Goal: Task Accomplishment & Management: Manage account settings

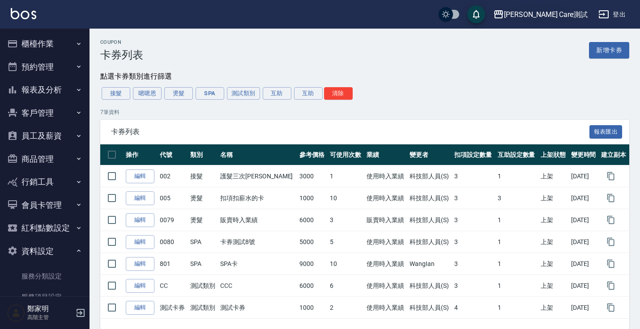
click at [559, 12] on div "[PERSON_NAME] Care測試" at bounding box center [546, 14] width 84 height 11
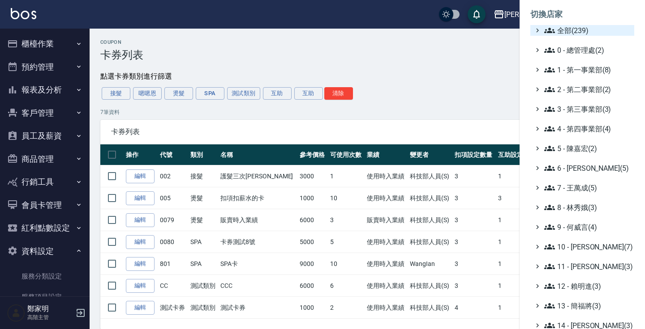
click at [560, 29] on span "全部(239)" at bounding box center [587, 30] width 86 height 11
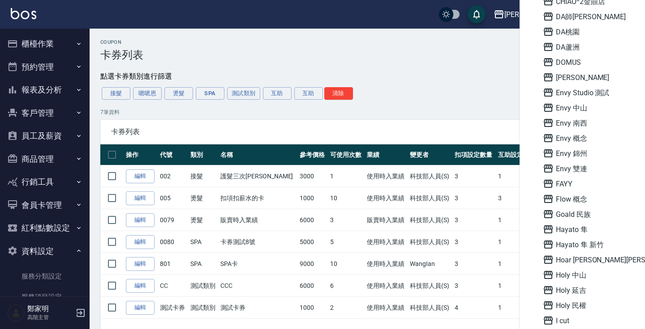
scroll to position [648, 0]
click at [581, 141] on span "Envy 概念" at bounding box center [586, 139] width 88 height 11
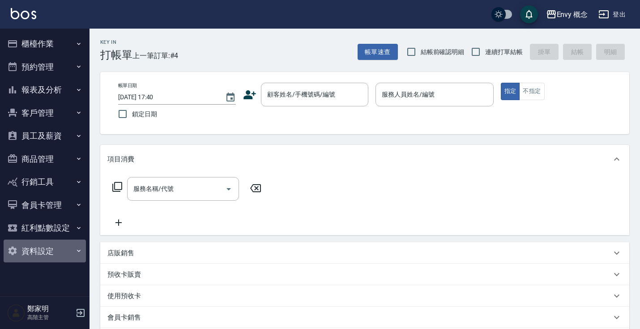
click at [40, 253] on button "資料設定" at bounding box center [45, 251] width 82 height 23
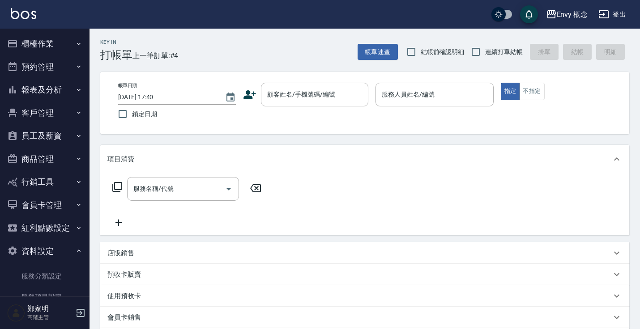
scroll to position [191, 0]
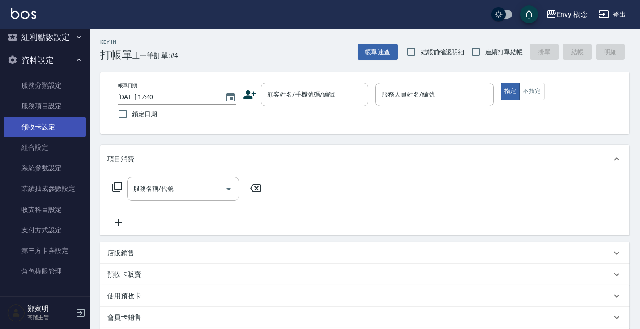
click at [45, 126] on link "預收卡設定" at bounding box center [45, 127] width 82 height 21
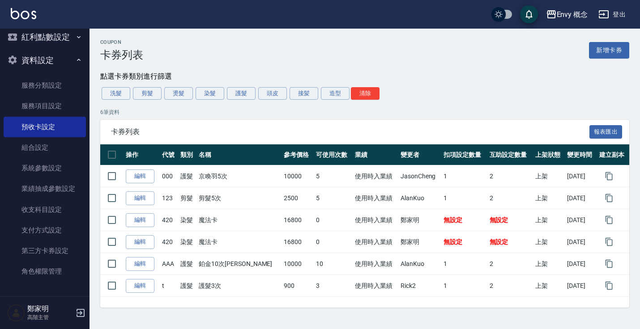
scroll to position [1, 0]
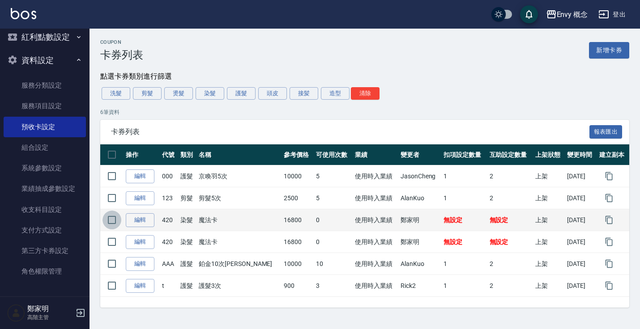
click at [113, 221] on input "checkbox" at bounding box center [111, 220] width 19 height 19
checkbox input "true"
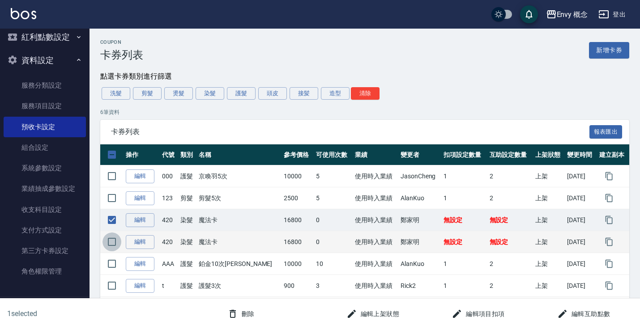
click at [113, 240] on input "checkbox" at bounding box center [111, 242] width 19 height 19
checkbox input "true"
click at [241, 310] on button "刪除" at bounding box center [241, 314] width 34 height 17
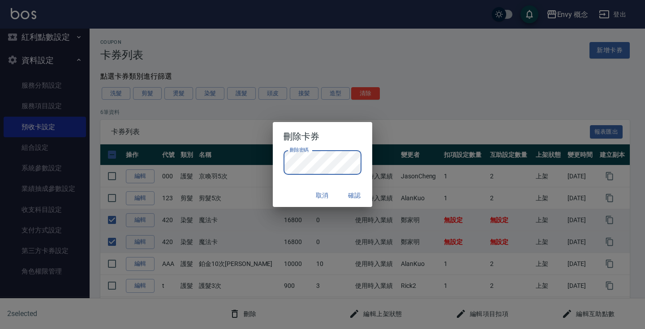
click at [323, 196] on button "取消" at bounding box center [321, 196] width 29 height 17
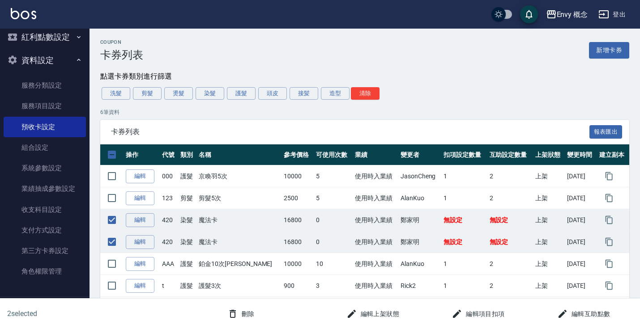
click at [239, 309] on button "刪除" at bounding box center [241, 314] width 34 height 17
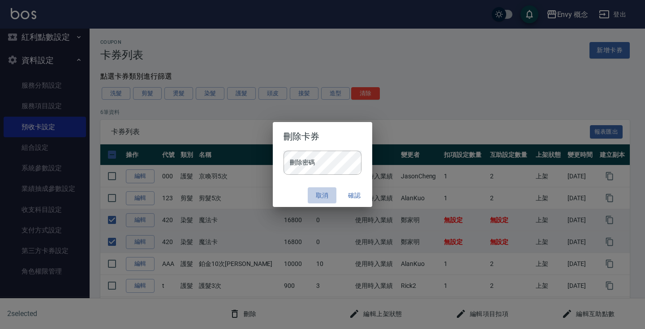
click at [316, 193] on button "取消" at bounding box center [321, 196] width 29 height 17
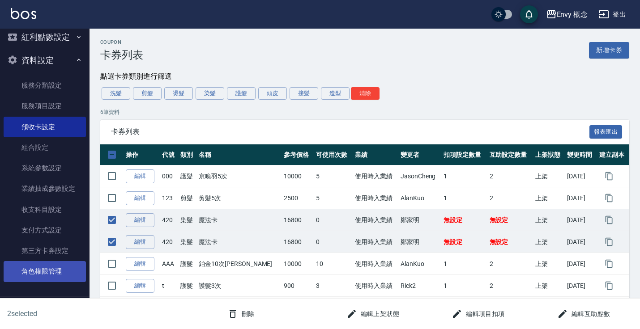
click at [51, 265] on link "角色權限管理" at bounding box center [45, 271] width 82 height 21
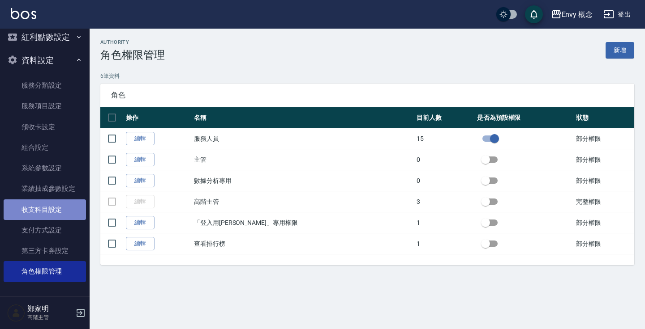
click at [53, 214] on link "收支科目設定" at bounding box center [45, 210] width 82 height 21
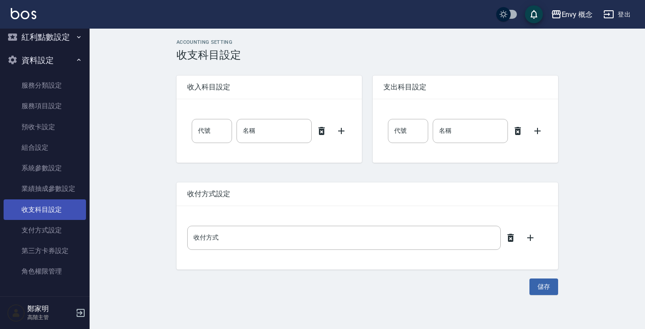
type input "0"
type input "售貨費用"
type input "0"
type input "售貨費用"
type input "現場現金"
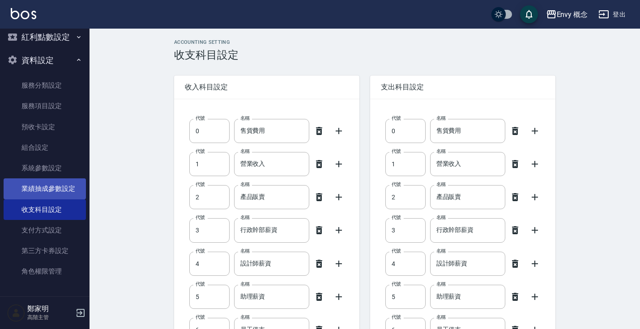
click at [51, 186] on link "業績抽成參數設定" at bounding box center [45, 189] width 82 height 21
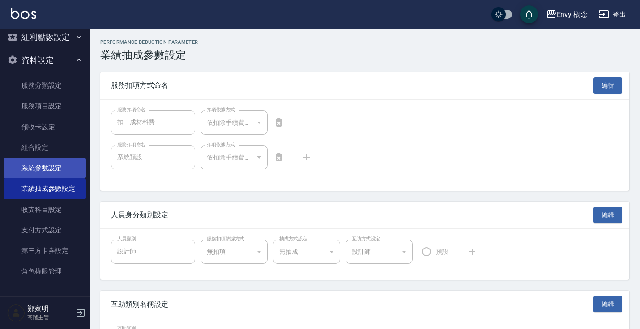
click at [47, 164] on link "系統參數設定" at bounding box center [45, 168] width 82 height 21
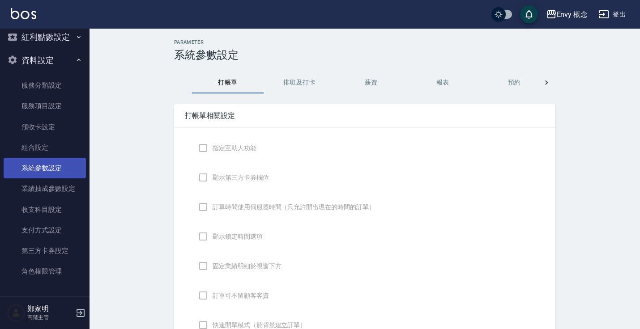
checkbox input "true"
checkbox input "false"
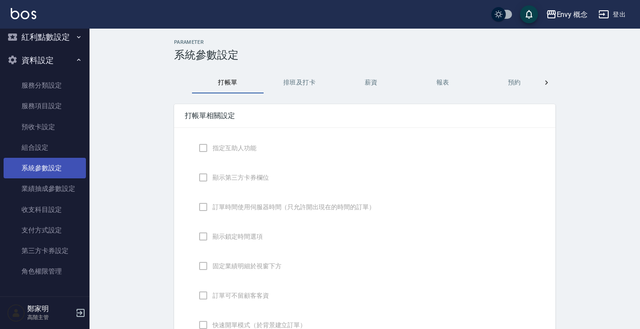
type input "NICKNAME"
type input "LASTORDER"
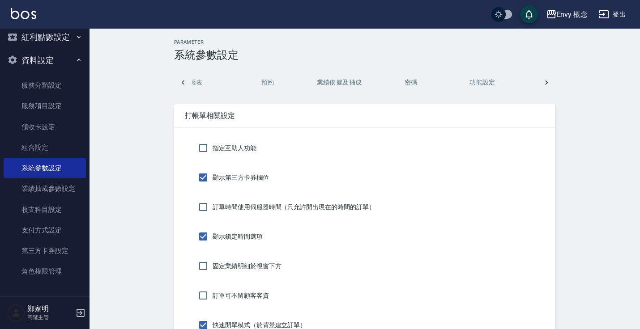
scroll to position [0, 248]
click at [411, 81] on button "密碼" at bounding box center [409, 82] width 72 height 21
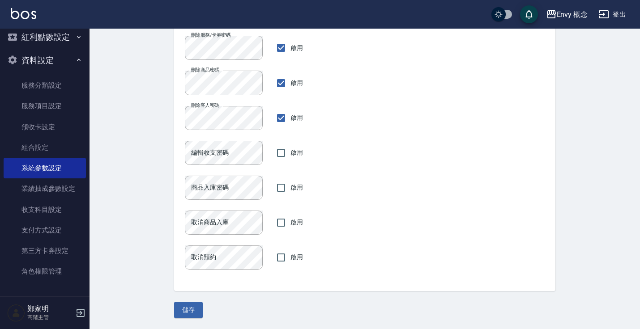
scroll to position [0, 0]
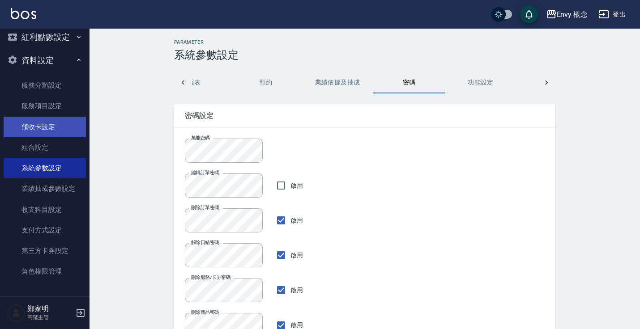
click at [51, 125] on link "預收卡設定" at bounding box center [45, 127] width 82 height 21
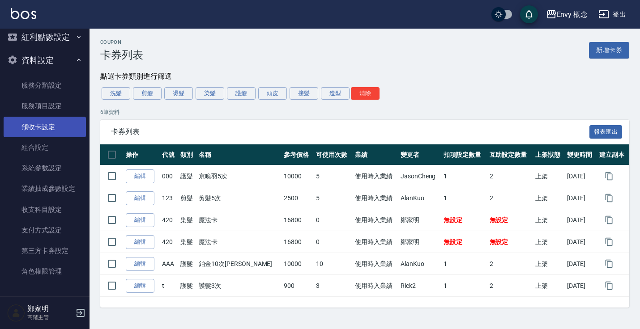
scroll to position [191, 0]
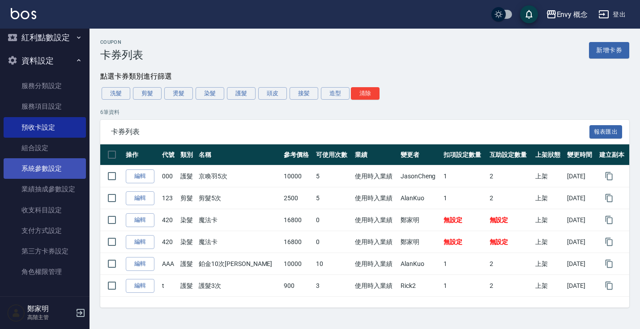
click at [60, 166] on link "系統參數設定" at bounding box center [45, 168] width 82 height 21
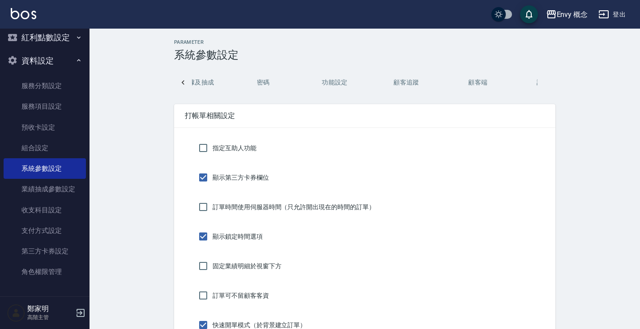
scroll to position [0, 442]
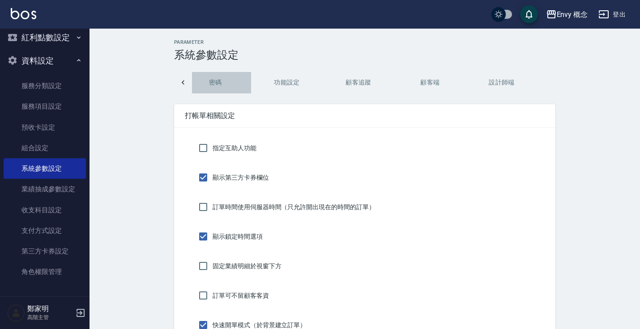
click at [215, 76] on button "密碼" at bounding box center [215, 82] width 72 height 21
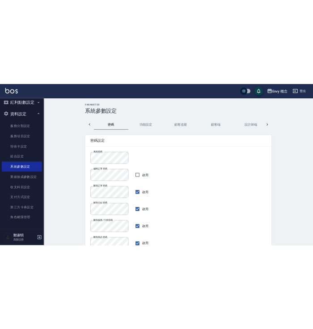
scroll to position [0, 430]
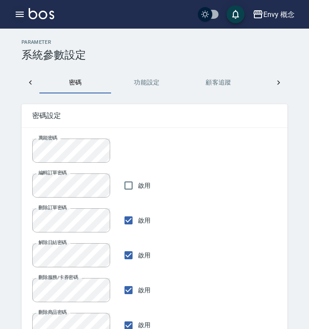
click at [26, 19] on button "button" at bounding box center [20, 14] width 18 height 18
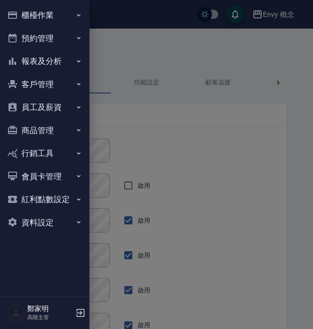
click at [66, 216] on button "資料設定" at bounding box center [45, 222] width 82 height 23
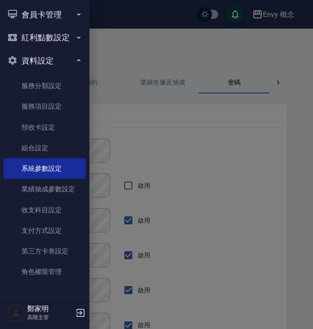
scroll to position [0, 271]
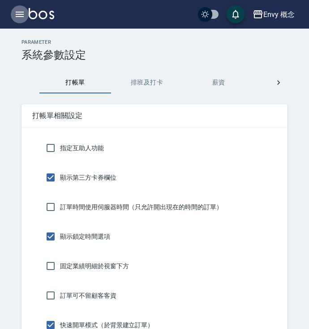
click at [21, 13] on icon "button" at bounding box center [19, 14] width 11 height 11
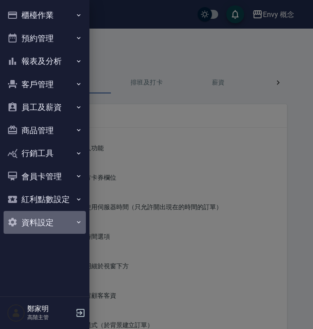
click at [66, 218] on button "資料設定" at bounding box center [45, 222] width 82 height 23
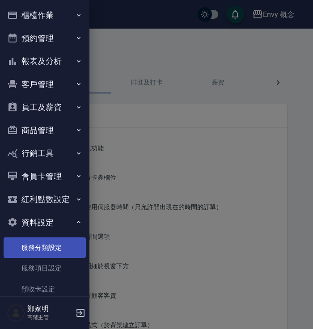
click at [61, 241] on link "服務分類設定" at bounding box center [45, 248] width 82 height 21
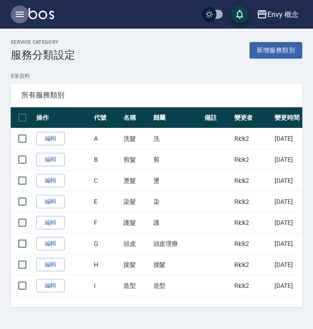
click at [17, 18] on icon "button" at bounding box center [19, 14] width 11 height 11
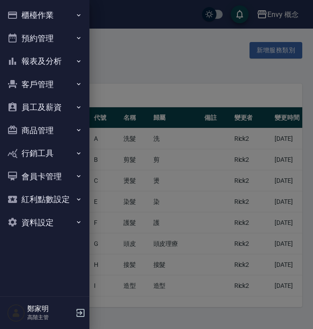
click at [61, 222] on button "資料設定" at bounding box center [45, 222] width 82 height 23
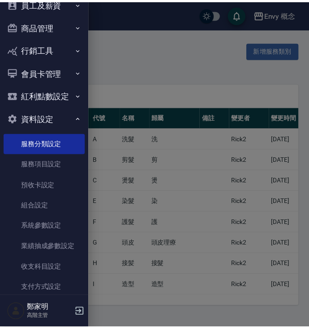
scroll to position [162, 0]
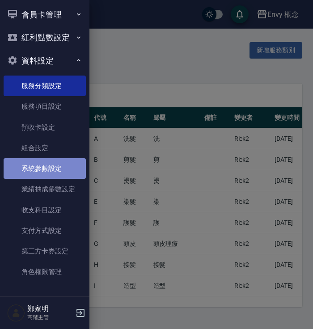
click at [52, 171] on link "系統參數設定" at bounding box center [45, 168] width 82 height 21
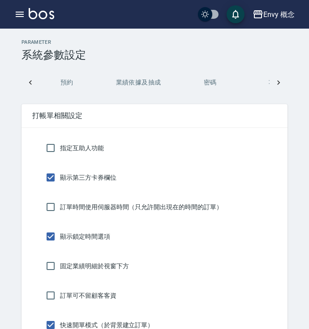
scroll to position [0, 296]
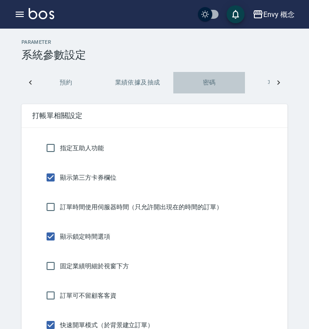
click at [205, 82] on button "密碼" at bounding box center [209, 82] width 72 height 21
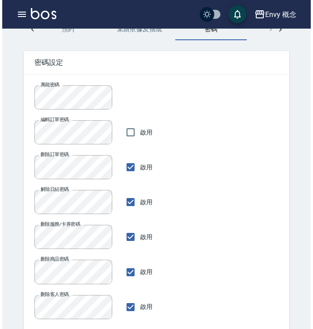
scroll to position [57, 0]
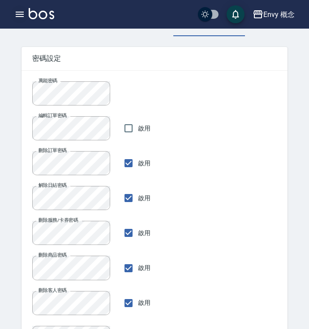
click at [21, 17] on icon "button" at bounding box center [19, 14] width 11 height 11
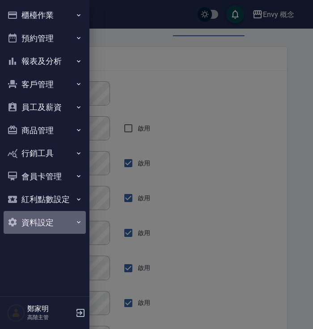
click at [60, 232] on button "資料設定" at bounding box center [45, 222] width 82 height 23
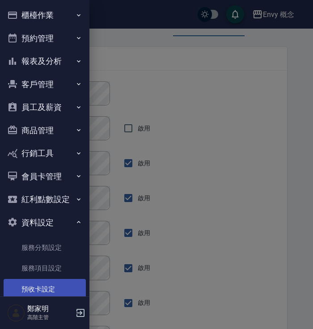
click at [59, 286] on link "預收卡設定" at bounding box center [45, 289] width 82 height 21
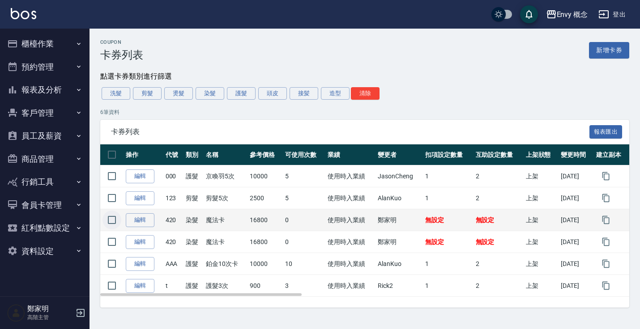
click at [114, 218] on input "checkbox" at bounding box center [111, 220] width 19 height 19
checkbox input "true"
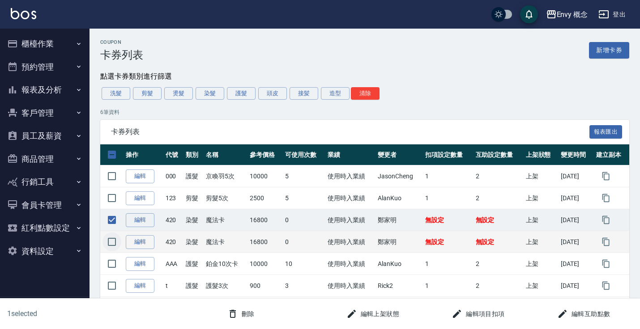
click at [112, 244] on input "checkbox" at bounding box center [111, 242] width 19 height 19
checkbox input "true"
click at [244, 313] on button "刪除" at bounding box center [241, 314] width 34 height 17
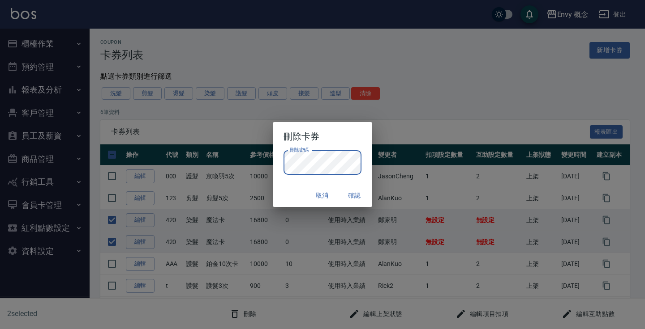
click at [313, 189] on button "確認" at bounding box center [354, 196] width 29 height 17
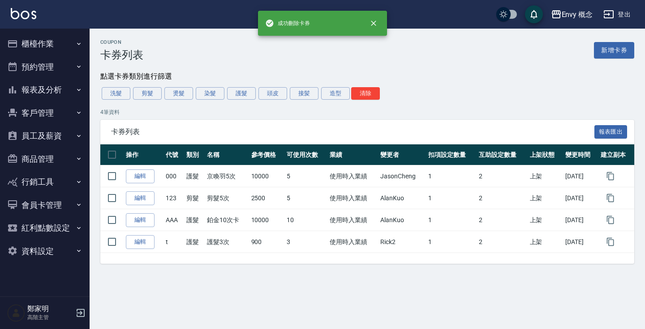
click at [313, 97] on div "洗髮 剪髮 燙髮 染髮 護髮 頭皮 接髪 造型 清除" at bounding box center [367, 93] width 534 height 15
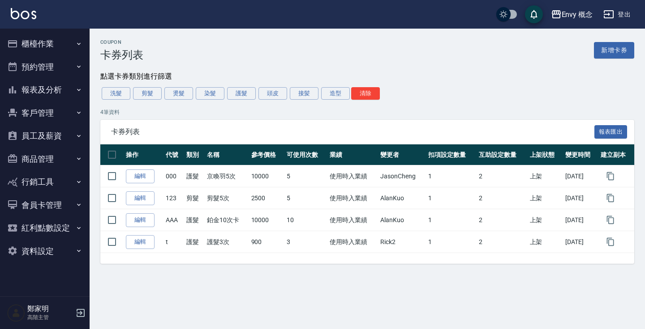
click at [313, 290] on div "Coupon 卡券列表 新增卡券 點選卡券類別進行篩選 洗髮 剪髮 燙髮 染髮 護髮 頭皮 接髪 造型 清除 4 筆資料 卡券列表 報表匯出 操作 代號 類別…" at bounding box center [322, 164] width 645 height 329
click at [313, 14] on div "Envy 概念" at bounding box center [576, 14] width 31 height 11
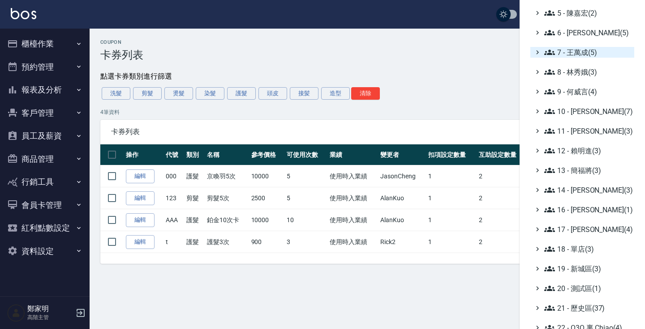
scroll to position [163, 0]
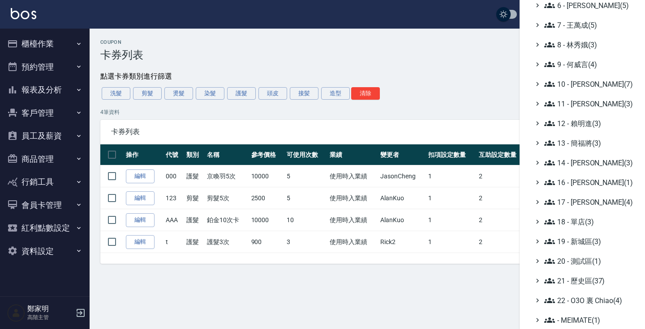
click at [313, 254] on ul "全部(239) 0 - 總管理處(2) 1 - 第一事業部(8) 2 - 第二事業部(2) 3 - 第三事業部(3) 4 - 第四事業部(4) 5 - 陳嘉宏…" at bounding box center [582, 94] width 104 height 464
click at [313, 261] on icon at bounding box center [549, 261] width 11 height 5
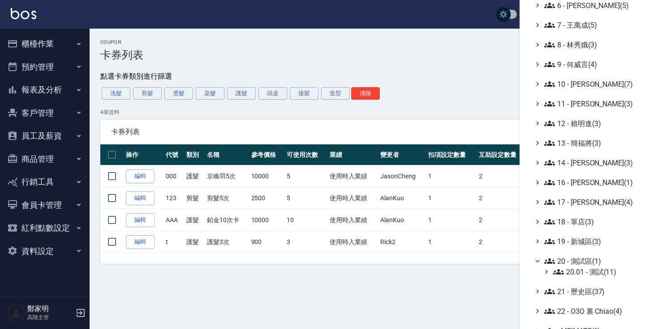
click at [313, 278] on ul "全部(239) 0 - 總管理處(2) 1 - 第一事業部(8) 2 - 第二事業部(2) 3 - 第三事業部(3) 4 - 第四事業部(4) 5 - 陳嘉宏…" at bounding box center [582, 99] width 104 height 474
click at [313, 273] on span "20.01 - 測試(11)" at bounding box center [591, 272] width 77 height 11
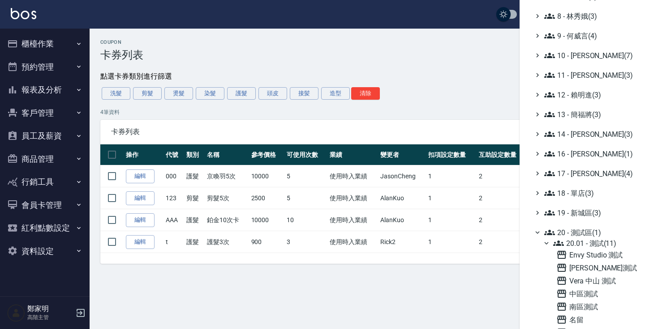
scroll to position [192, 0]
click at [313, 269] on span "[PERSON_NAME] Care測試" at bounding box center [593, 267] width 74 height 11
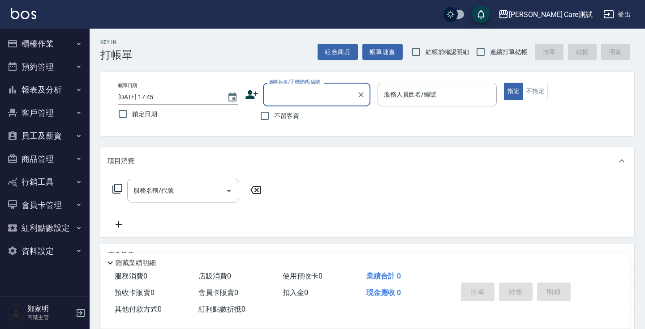
click at [55, 251] on button "資料設定" at bounding box center [45, 251] width 82 height 23
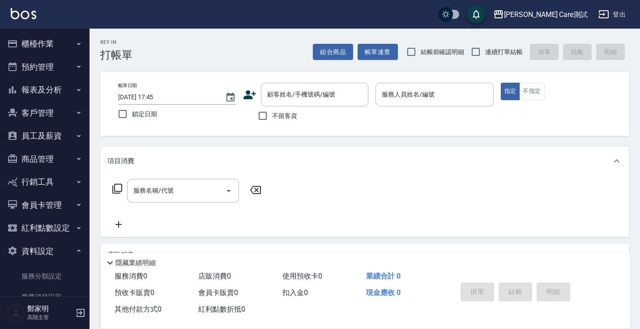
scroll to position [191, 0]
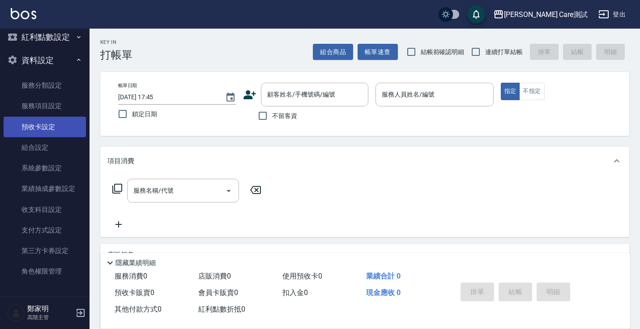
click at [43, 120] on link "預收卡設定" at bounding box center [45, 127] width 82 height 21
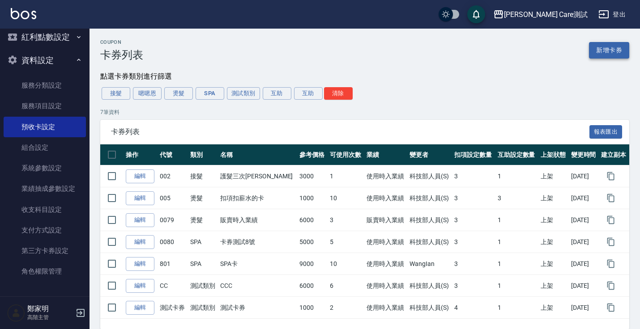
click at [605, 54] on link "新增卡券" at bounding box center [609, 50] width 40 height 17
click at [526, 58] on div "Coupon 卡券列表 新增卡券" at bounding box center [364, 50] width 529 height 22
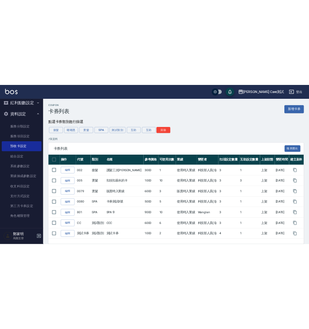
scroll to position [23, 0]
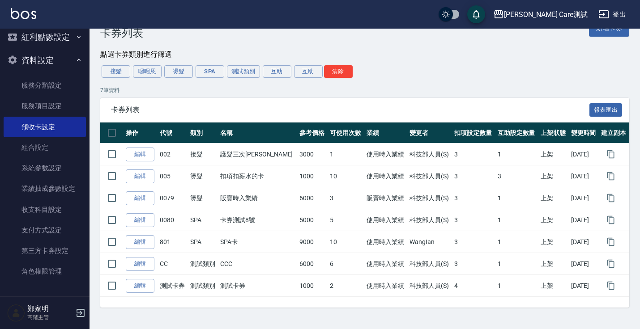
click at [481, 60] on div "Coupon 卡券列表 新增卡券 點選卡券類別進行篩選 接髮 嗯嗯恩 燙髮 SPA 測試類別 互助 互助 清除 7 筆資料 卡券列表 報表匯出 操作 代號 類…" at bounding box center [365, 162] width 551 height 290
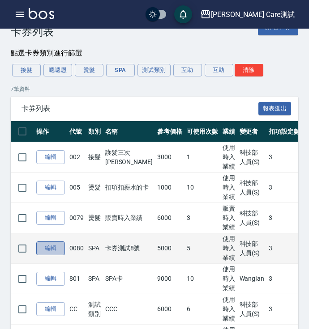
click at [54, 256] on link "編輯" at bounding box center [50, 249] width 29 height 14
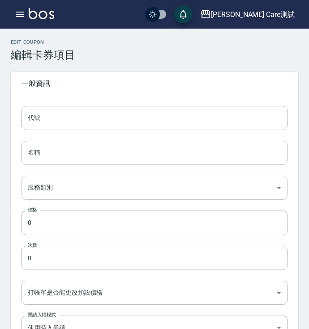
type input "0080"
type input "卡券測試8號"
type input "0b4d4fef-41d6-4a32-b115-2b922c8b2f40"
type input "5000"
type input "5"
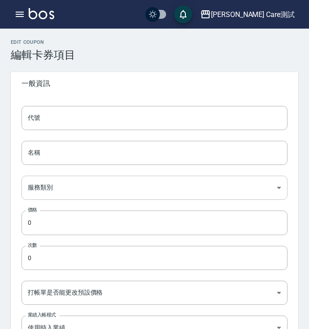
type input "UNSET"
type input "洗"
type input "2"
type input "點數"
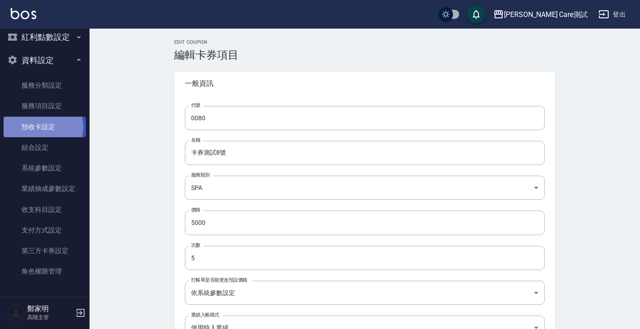
click at [41, 127] on link "預收卡設定" at bounding box center [45, 127] width 82 height 21
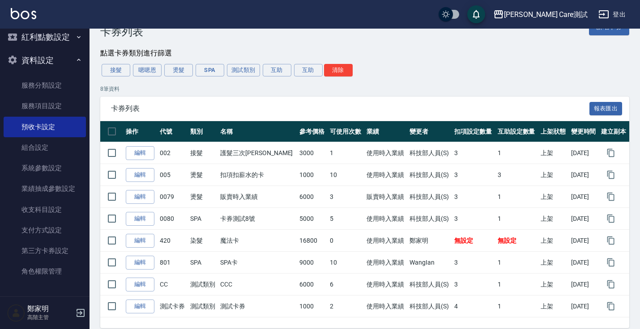
scroll to position [45, 0]
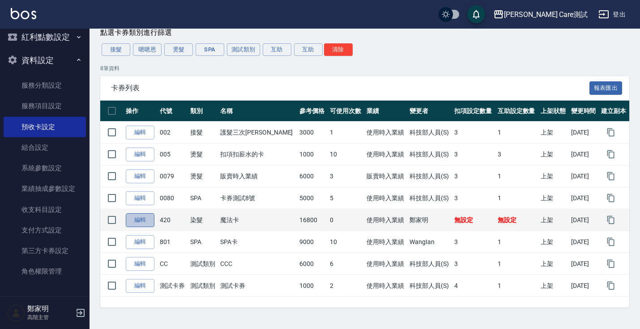
click at [144, 220] on link "編輯" at bounding box center [140, 220] width 29 height 14
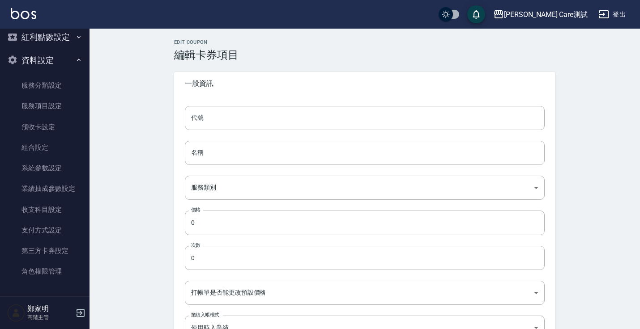
type input "420"
type input "魔法卡"
type input "2533019f-eee1-436d-b8e0-cbfc6369ac47"
type input "16800"
type input "UNSET"
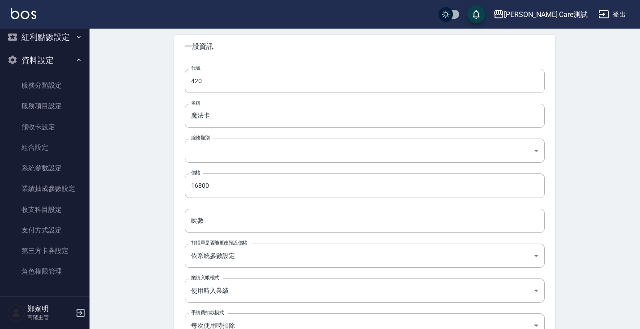
scroll to position [88, 0]
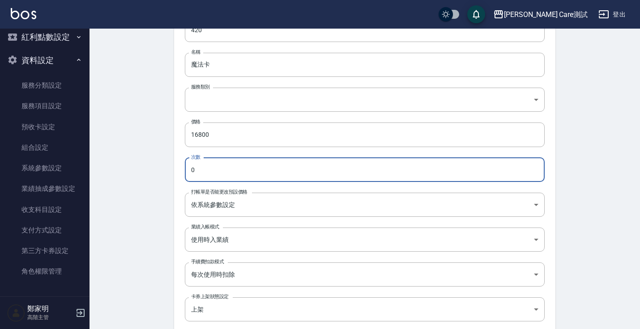
click at [231, 172] on input "0" at bounding box center [365, 170] width 360 height 24
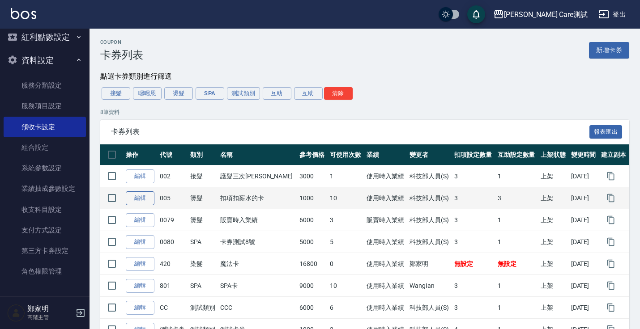
click at [141, 200] on link "編輯" at bounding box center [140, 199] width 29 height 14
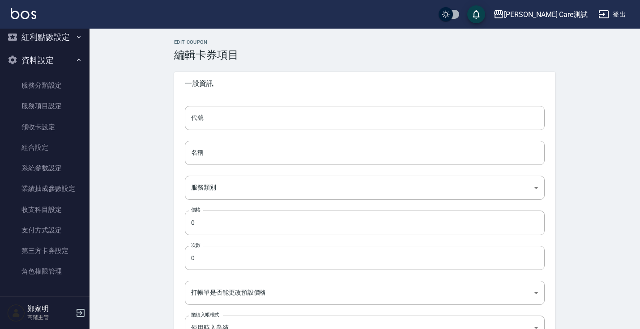
type input "005"
type input "扣項扣薪水的卡"
type input "0563b6f7-51b9-45b1-8685-93696b1b12eb"
type input "1000"
type input "10"
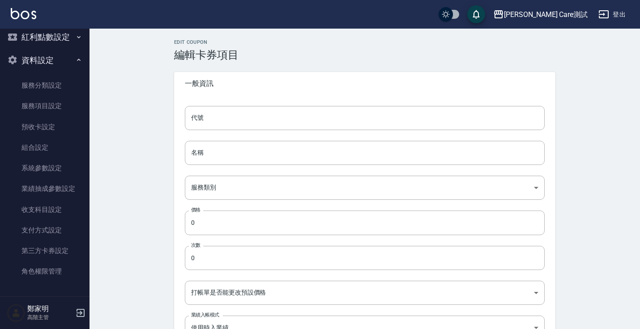
type input "UNSET"
type input "洗"
type input "1"
type input "點數"
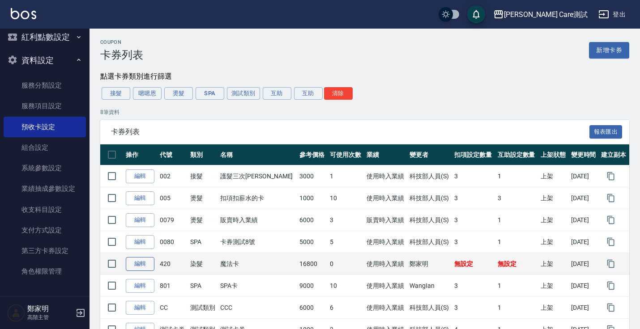
click at [137, 265] on link "編輯" at bounding box center [140, 264] width 29 height 14
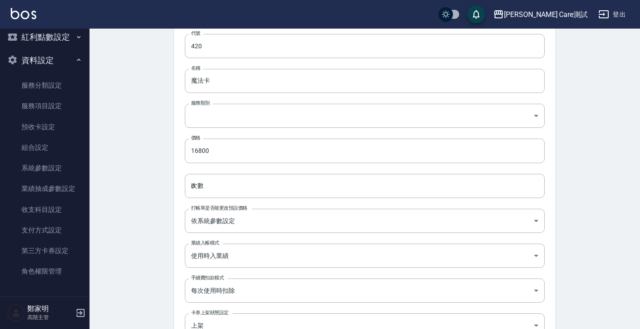
scroll to position [74, 0]
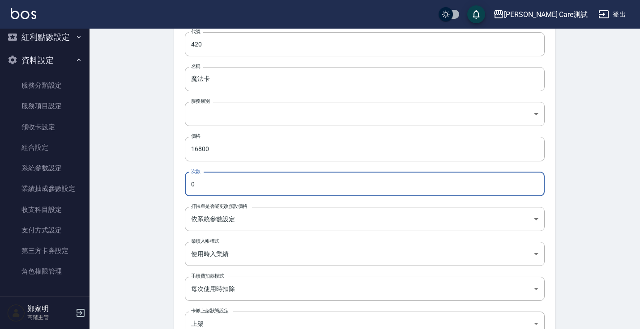
click at [222, 182] on input "0" at bounding box center [365, 184] width 360 height 24
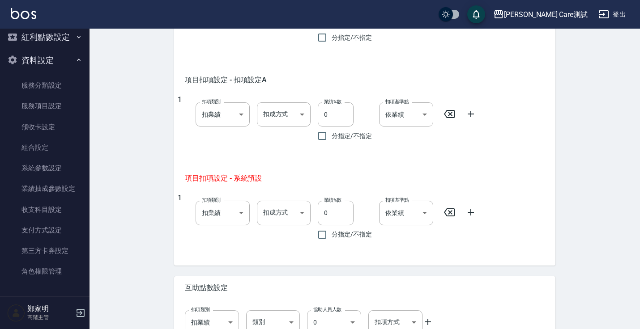
scroll to position [530, 0]
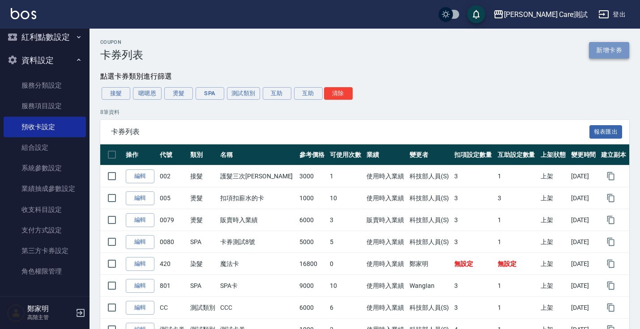
click at [616, 51] on link "新增卡券" at bounding box center [609, 50] width 40 height 17
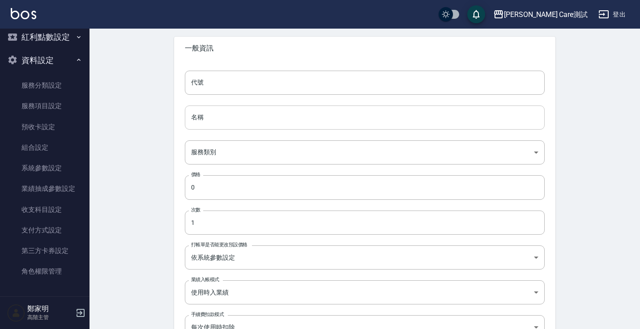
scroll to position [108, 0]
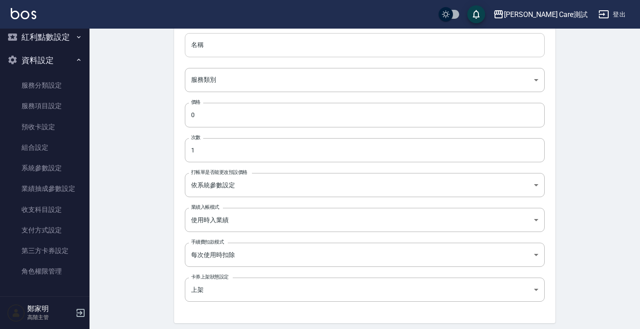
click at [366, 159] on input "1" at bounding box center [365, 150] width 360 height 24
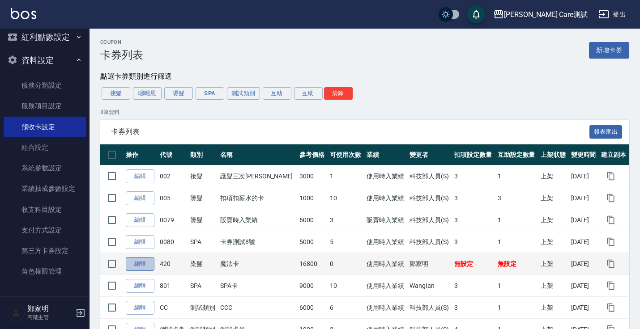
click at [133, 260] on link "編輯" at bounding box center [140, 264] width 29 height 14
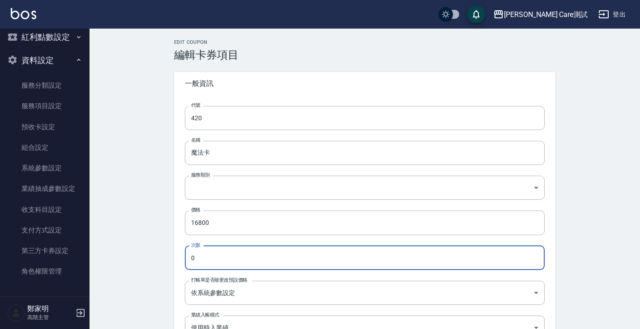
click at [214, 264] on input "0" at bounding box center [365, 258] width 360 height 24
type input "10"
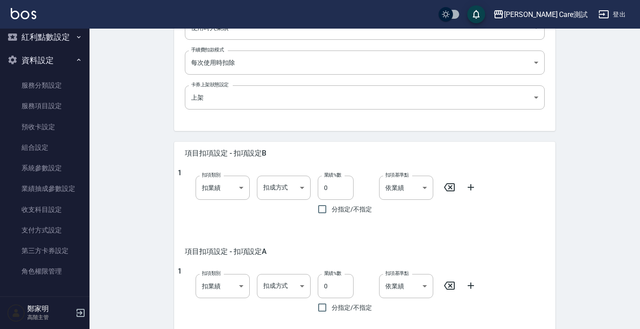
scroll to position [530, 0]
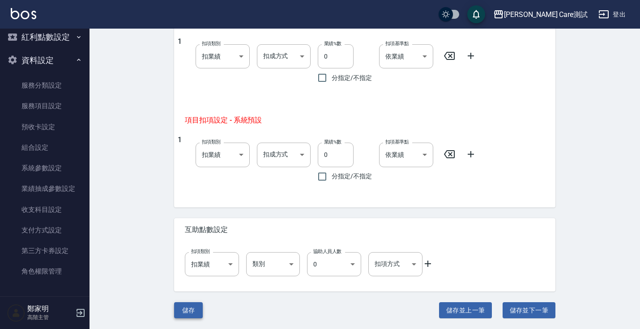
click at [186, 307] on button "儲存" at bounding box center [188, 311] width 29 height 17
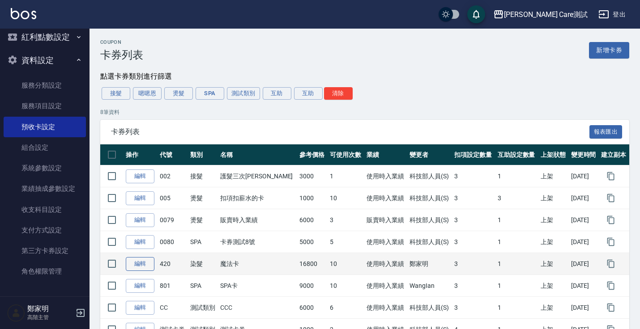
click at [142, 266] on link "編輯" at bounding box center [140, 264] width 29 height 14
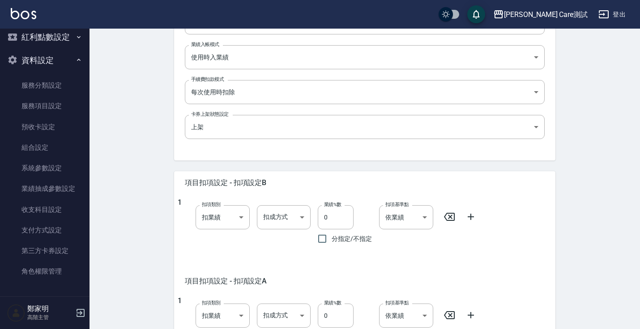
scroll to position [530, 0]
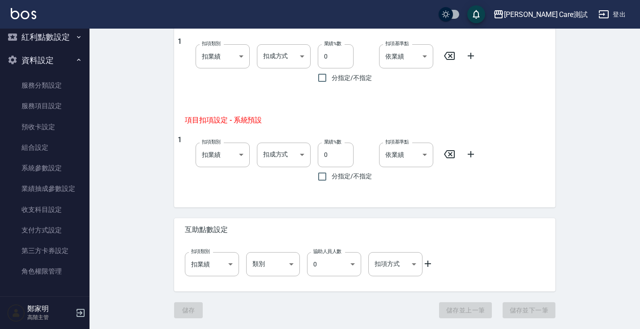
type input "10"
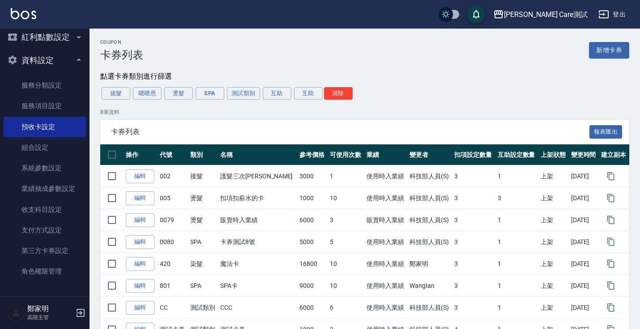
click at [424, 86] on div "Coupon 卡券列表 新增卡券 點選卡券類別進行篩選 接髮 嗯嗯恩 燙髮 SPA 測試類別 互助 互助 清除 8 筆資料 卡券列表 報表匯出 操作 代號 類…" at bounding box center [365, 195] width 551 height 312
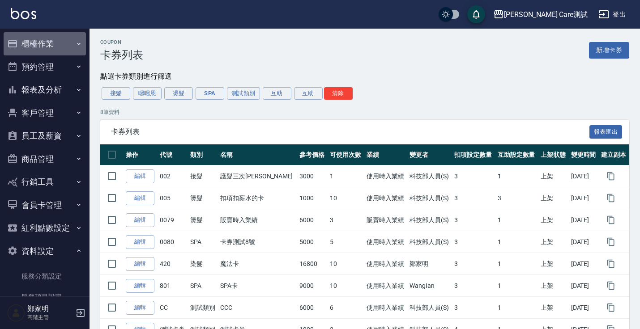
click at [59, 43] on button "櫃檯作業" at bounding box center [45, 43] width 82 height 23
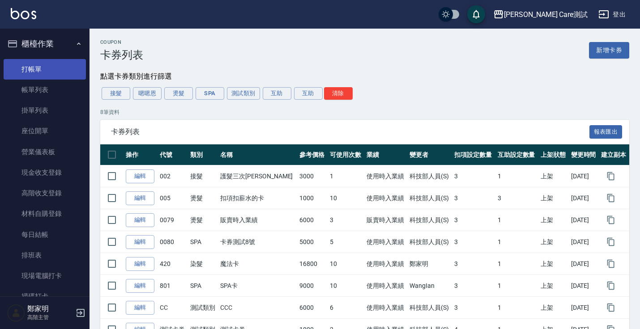
click at [48, 70] on link "打帳單" at bounding box center [45, 69] width 82 height 21
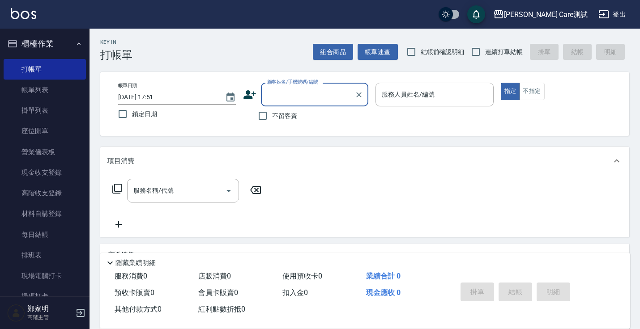
click at [274, 94] on input "顧客姓名/手機號碼/編號" at bounding box center [308, 95] width 86 height 16
click at [305, 118] on ul "新增 "0935"" at bounding box center [314, 118] width 107 height 22
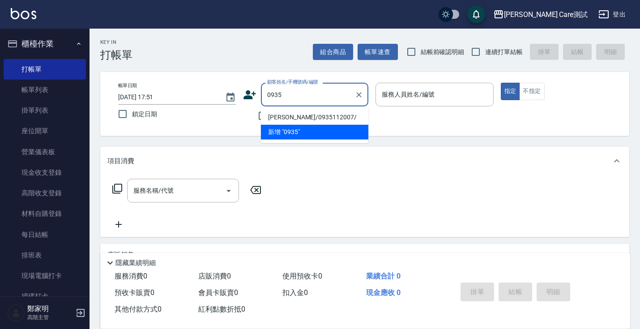
click at [309, 115] on li "Jamie/0935112007/" at bounding box center [314, 117] width 107 height 15
type input "Jamie/0935112007/"
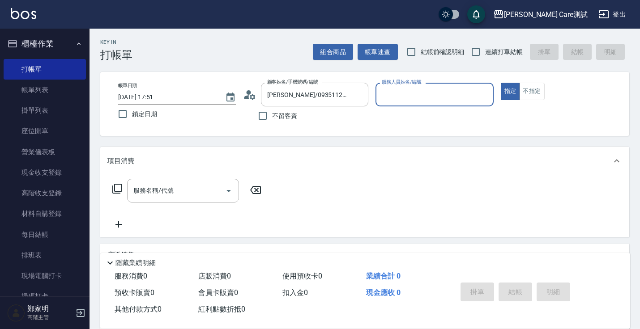
click at [392, 97] on input "服務人員姓名/編號" at bounding box center [435, 95] width 110 height 16
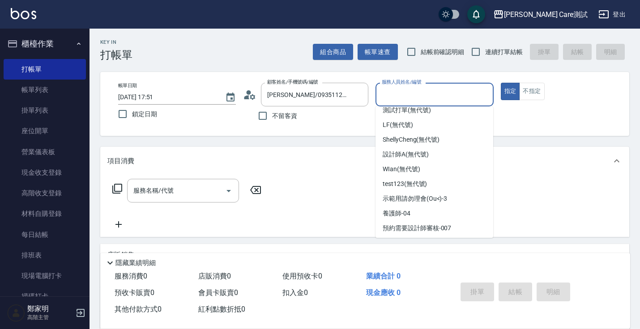
scroll to position [97, 0]
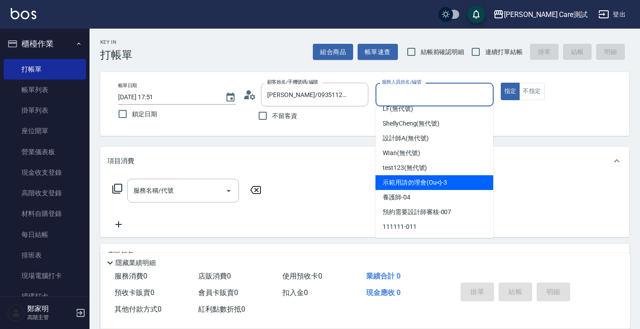
click at [406, 180] on span "示範用請勿理會(Ou<) -3" at bounding box center [415, 182] width 64 height 9
type input "示範用請勿理會(Ou<)-3"
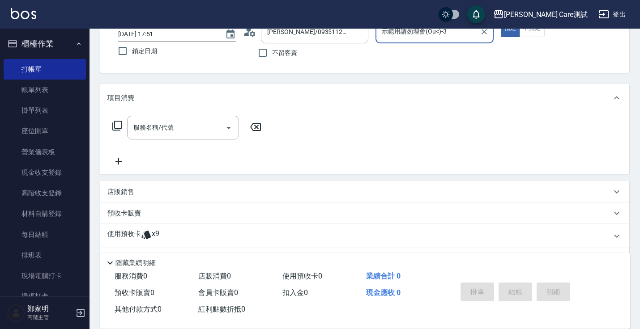
scroll to position [126, 0]
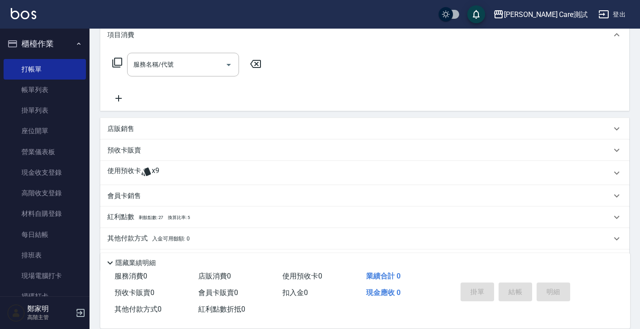
click at [213, 157] on div "預收卡販賣" at bounding box center [364, 150] width 529 height 21
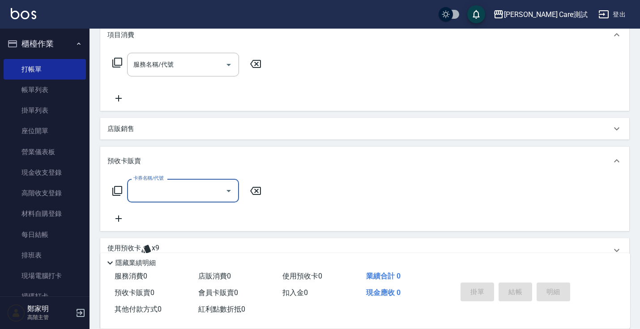
scroll to position [0, 0]
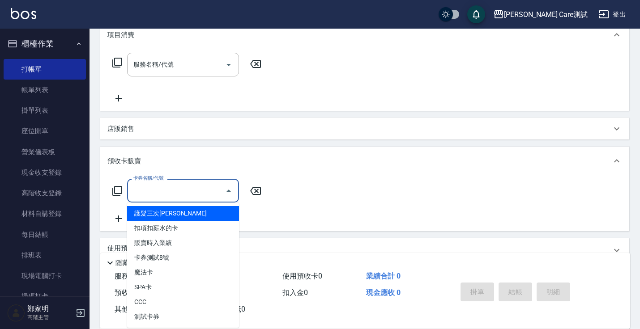
click at [218, 184] on input "卡券名稱/代號" at bounding box center [176, 191] width 90 height 16
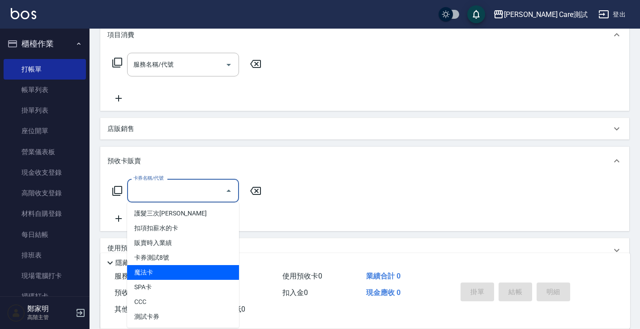
click at [166, 275] on span "魔法卡" at bounding box center [183, 272] width 112 height 15
type input "魔法卡(420)"
type input "51"
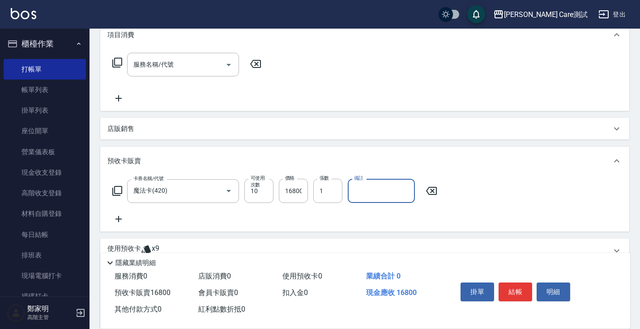
click at [367, 188] on input "備註" at bounding box center [381, 191] width 67 height 24
type input "test123"
click at [345, 210] on div "卡券名稱/代號 魔法卡(420) 卡券名稱/代號 可使用次數 10 可使用次數 價格 16800 價格 張數 1 張數 備註 test123 備註" at bounding box center [364, 202] width 515 height 46
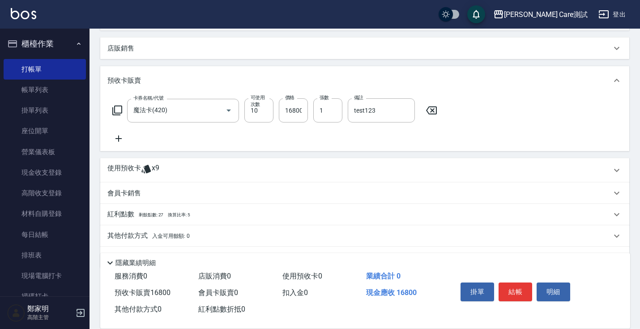
scroll to position [232, 0]
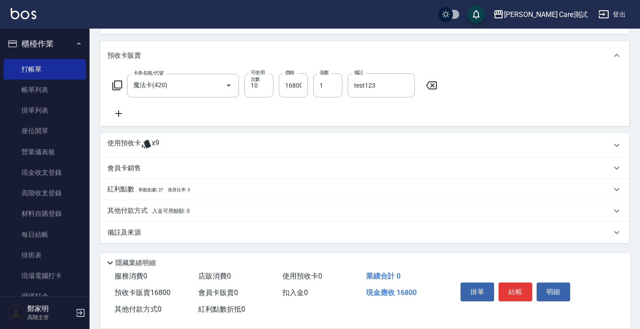
click at [269, 213] on div "其他付款方式 入金可用餘額: 0" at bounding box center [359, 211] width 504 height 10
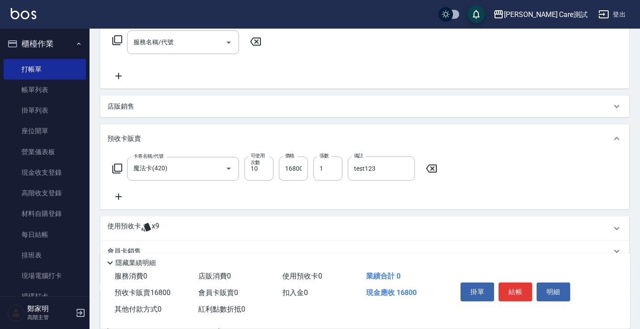
scroll to position [97, 0]
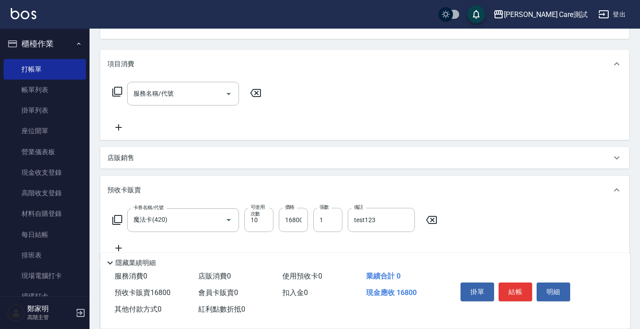
click at [213, 155] on div "店販銷售" at bounding box center [359, 158] width 504 height 9
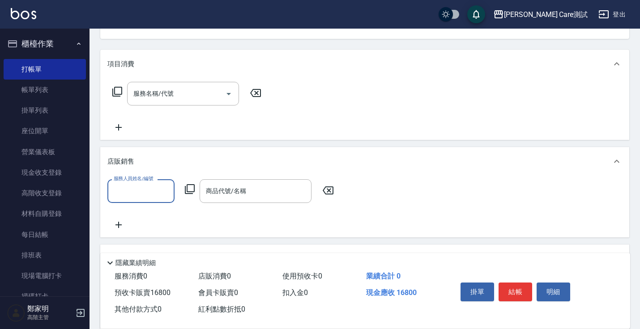
scroll to position [0, 0]
click at [213, 155] on div "店販銷售" at bounding box center [364, 161] width 529 height 29
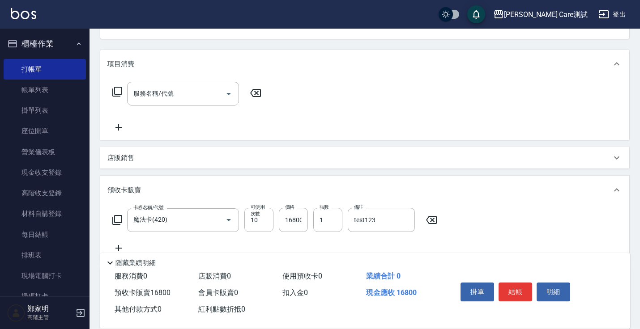
scroll to position [35, 0]
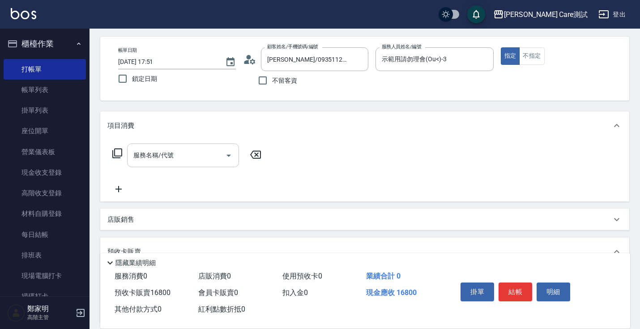
click at [229, 155] on icon "Open" at bounding box center [228, 156] width 4 height 2
click at [265, 203] on div "項目消費 服務名稱/代號 服務名稱/代號 店販銷售 服務人員姓名/編號 服務人員姓名/編號 商品代號/名稱 商品代號/名稱 預收卡販賣 卡券名稱/代號 魔法卡…" at bounding box center [364, 328] width 529 height 434
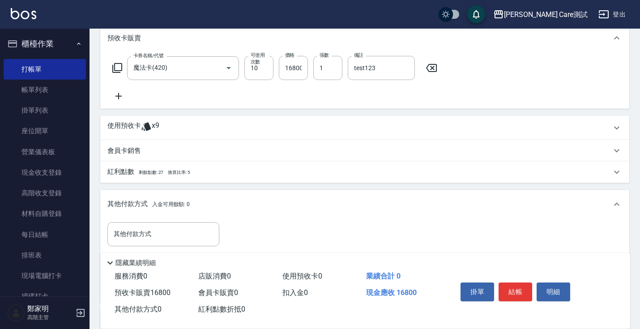
scroll to position [254, 0]
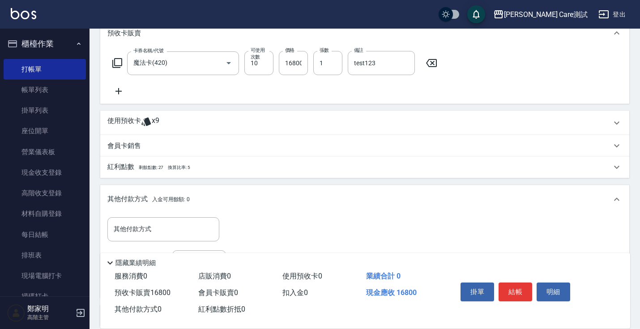
click at [206, 121] on div "使用預收卡 x9" at bounding box center [359, 122] width 504 height 13
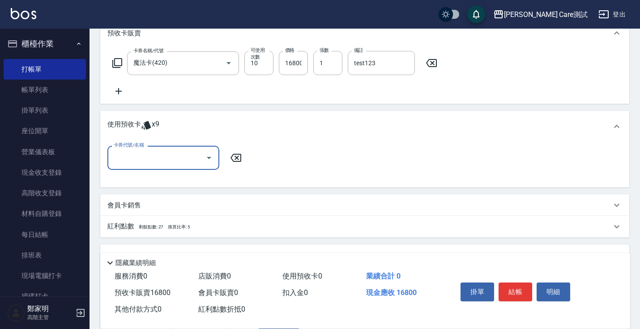
scroll to position [0, 0]
click at [211, 160] on icon "Open" at bounding box center [209, 158] width 11 height 11
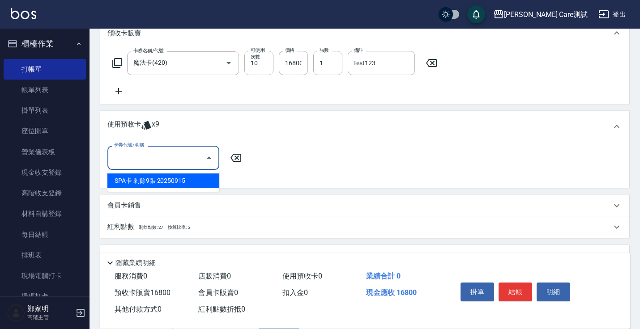
click at [211, 129] on div "使用預收卡 x9" at bounding box center [359, 126] width 504 height 13
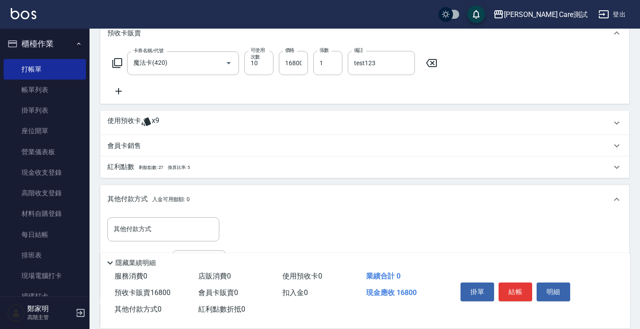
click at [209, 146] on div "會員卡銷售" at bounding box center [359, 145] width 504 height 9
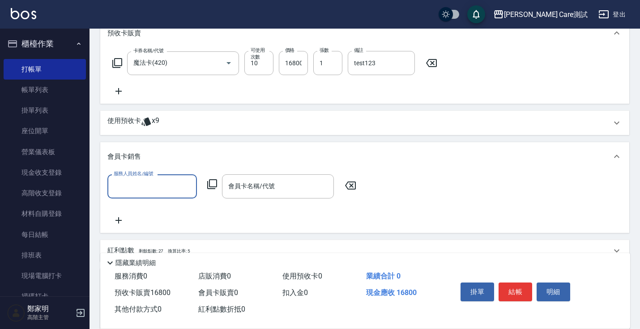
click at [209, 146] on div "會員卡銷售" at bounding box center [364, 156] width 529 height 29
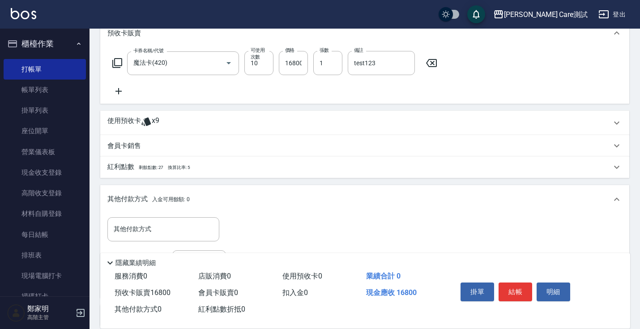
click at [208, 169] on div "紅利點數 剩餘點數: 27 換算比率: 5" at bounding box center [359, 167] width 504 height 10
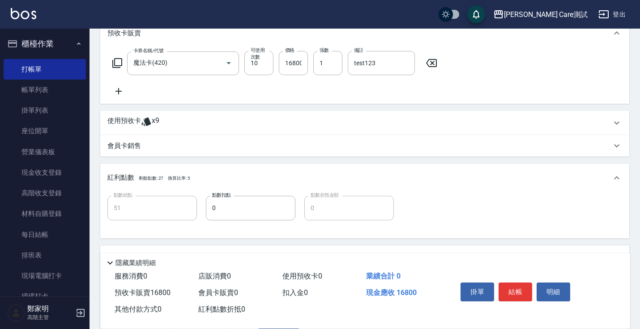
click at [208, 169] on div "紅利點數 剩餘點數: 27 換算比率: 5" at bounding box center [364, 178] width 529 height 29
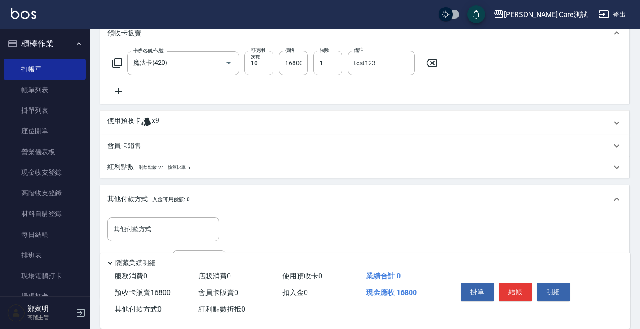
click at [196, 147] on div "會員卡銷售" at bounding box center [359, 145] width 504 height 9
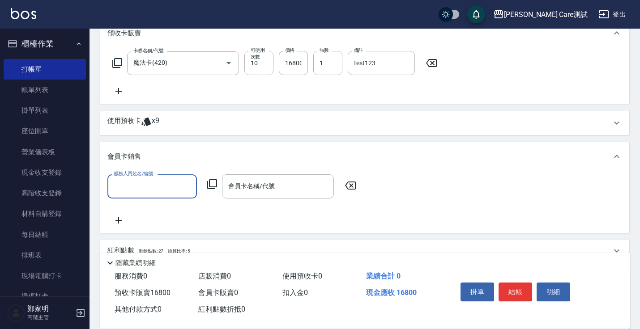
click at [164, 192] on input "服務人員姓名/編號" at bounding box center [151, 187] width 81 height 16
click at [231, 156] on div "會員卡銷售" at bounding box center [359, 156] width 504 height 9
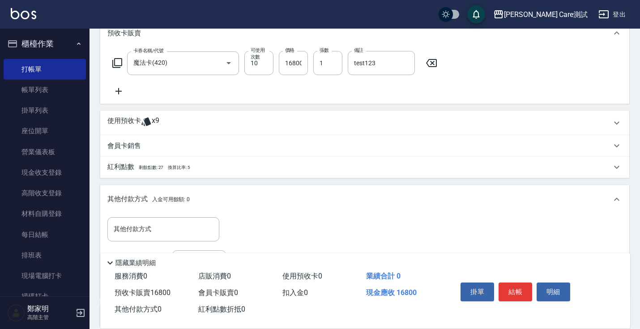
click at [220, 171] on div "紅利點數 剩餘點數: 27 換算比率: 5" at bounding box center [359, 167] width 504 height 10
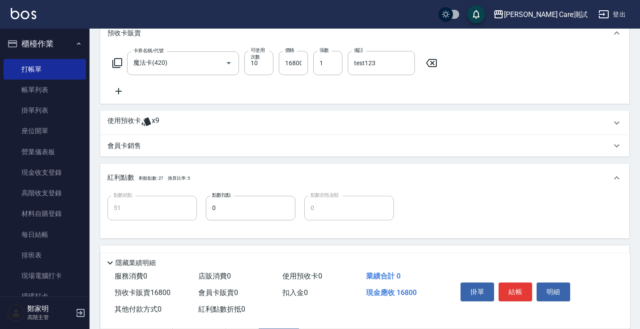
click at [220, 171] on div "紅利點數 剩餘點數: 27 換算比率: 5" at bounding box center [364, 178] width 529 height 29
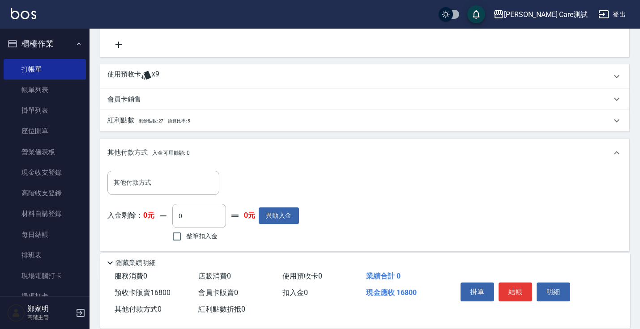
scroll to position [337, 0]
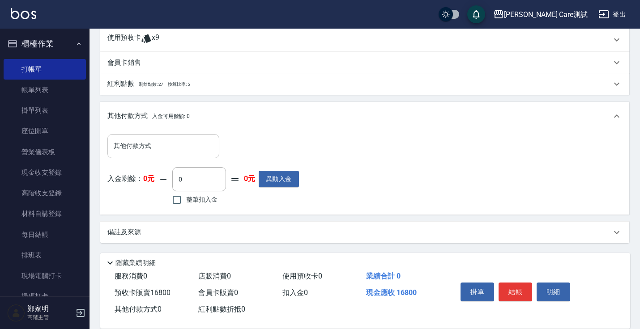
click at [198, 148] on input "其他付款方式" at bounding box center [163, 146] width 104 height 16
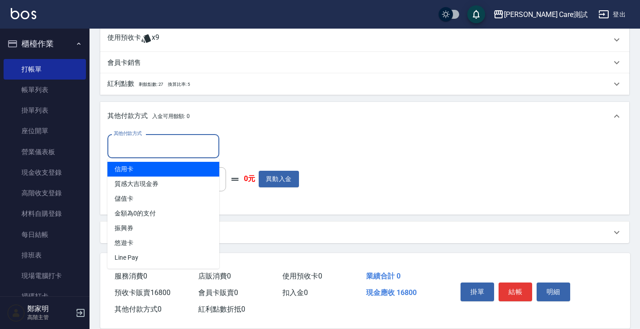
click at [179, 166] on span "信用卡" at bounding box center [163, 169] width 112 height 15
type input "信用卡"
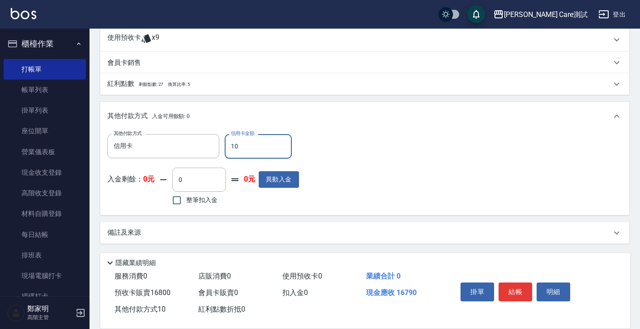
type input "150"
type input "45"
type input "15000"
type input "6"
type input "15000"
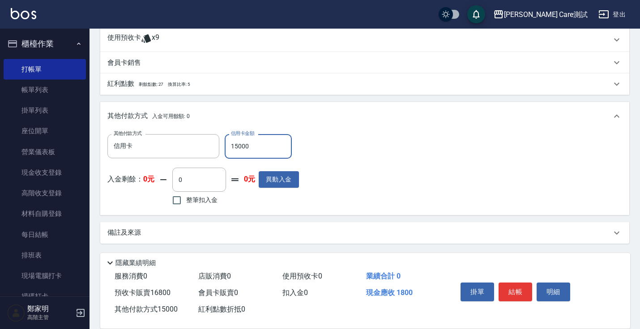
click at [343, 206] on div "其他付款方式 信用卡 其他付款方式 信用卡金額 15000 信用卡金額 入金剩餘： 0元 0 ​ 整筆扣入金 0元 異動入金" at bounding box center [364, 170] width 515 height 73
click at [508, 292] on button "結帳" at bounding box center [516, 292] width 34 height 19
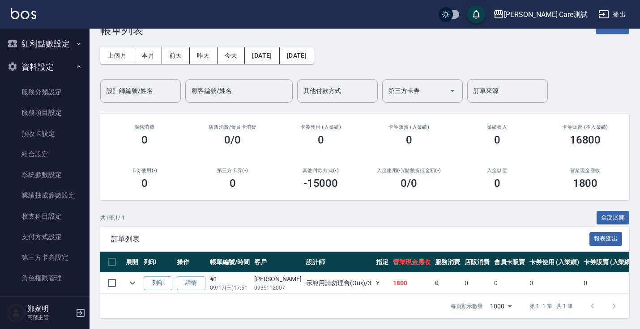
scroll to position [439, 0]
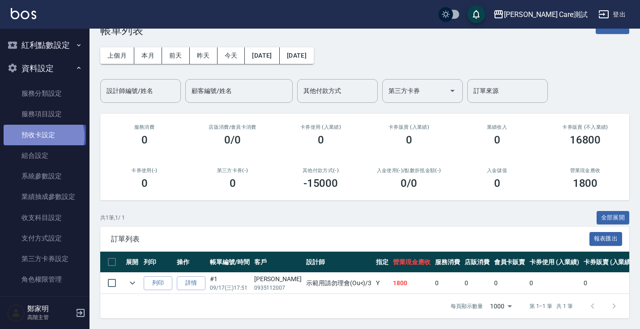
click at [43, 137] on link "預收卡設定" at bounding box center [45, 135] width 82 height 21
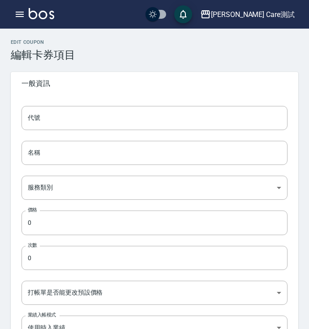
type input "801"
type input "SPA卡"
type input "0b4d4fef-41d6-4a32-b115-2b922c8b2f40"
type input "9000"
type input "10"
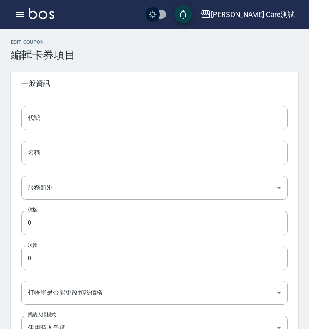
type input "UNSET"
type input "onSalary"
type input "技術協助"
type input "2"
type input "點數"
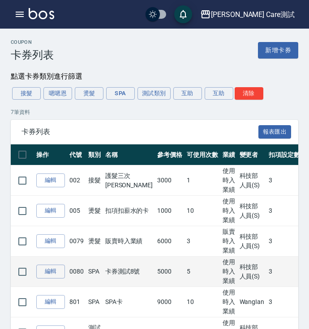
scroll to position [92, 0]
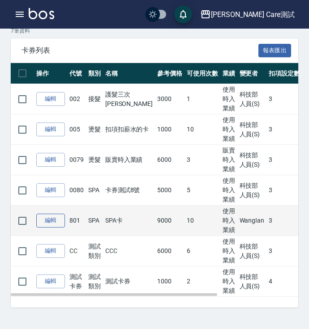
click at [53, 223] on link "編輯" at bounding box center [50, 221] width 29 height 14
